Goal: Find specific page/section: Find specific page/section

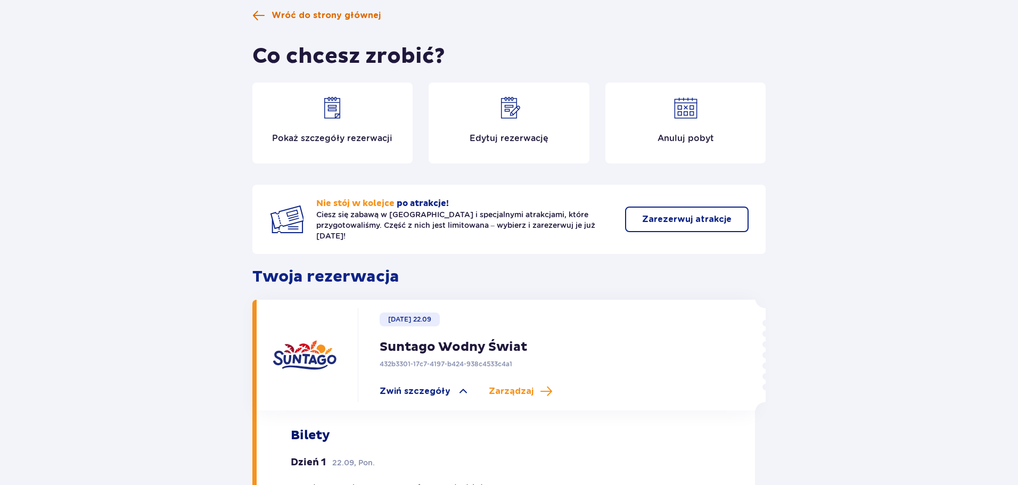
click at [252, 12] on span at bounding box center [258, 15] width 13 height 13
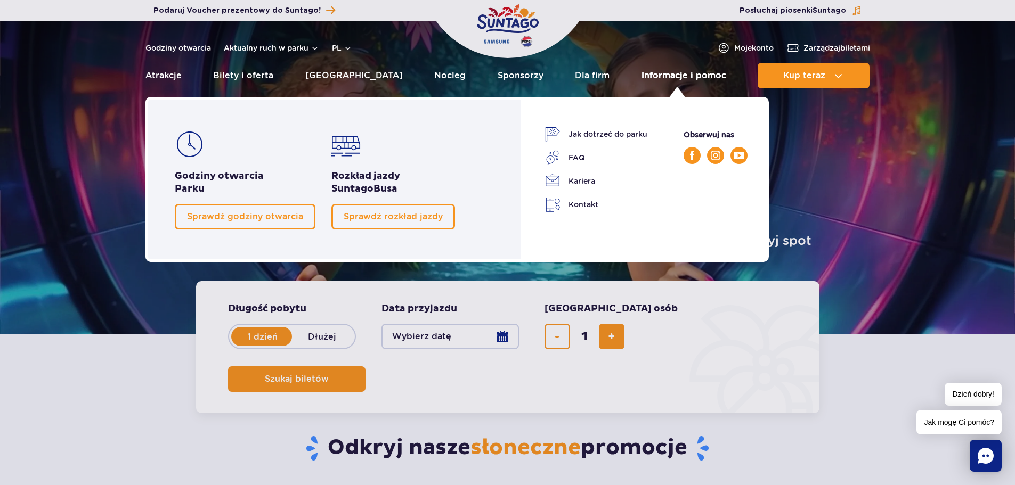
click at [658, 71] on link "Informacje i pomoc" at bounding box center [683, 76] width 85 height 26
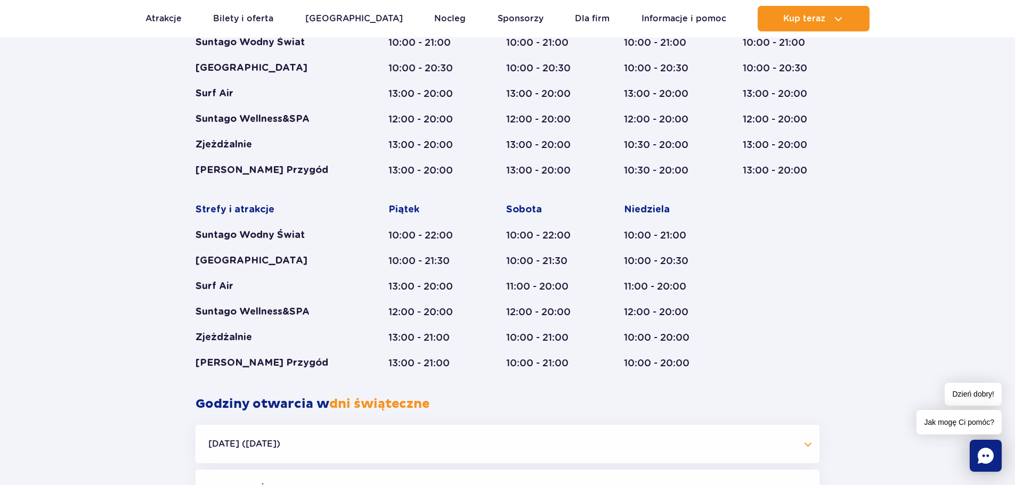
scroll to position [575, 0]
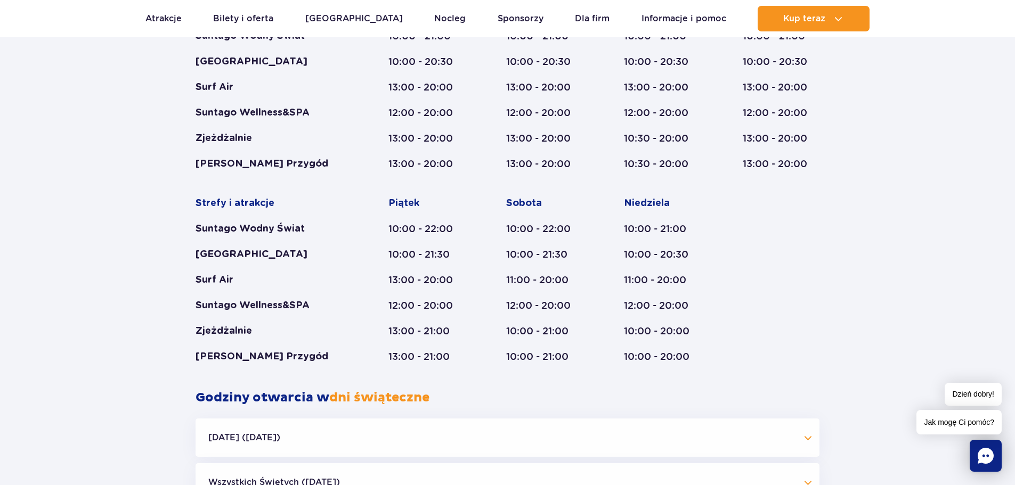
click at [984, 453] on icon "Chat" at bounding box center [985, 456] width 16 height 16
